Goal: Task Accomplishment & Management: Manage account settings

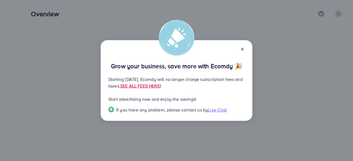
click at [242, 48] on line at bounding box center [242, 49] width 2 height 2
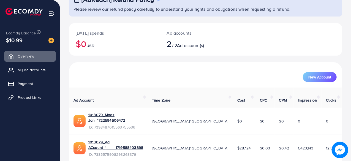
scroll to position [46, 0]
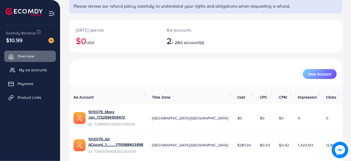
click at [39, 67] on link "My ad accounts" at bounding box center [30, 69] width 52 height 11
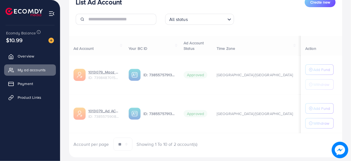
scroll to position [86, 0]
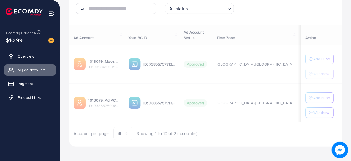
click at [88, 99] on div "Ad Account Your BC ID Ad Account Status Time Zone Cost Balance Action 1013079_M…" at bounding box center [205, 82] width 273 height 115
click at [33, 67] on span "My ad accounts" at bounding box center [33, 70] width 28 height 6
click at [103, 85] on div "Ad Account Your BC ID Ad Account Status Time Zone Cost Balance Action 1013079_M…" at bounding box center [205, 82] width 273 height 115
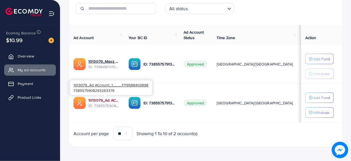
click at [112, 98] on link "1013079_Ad ACcount_1____1719588403898" at bounding box center [103, 101] width 31 height 6
